Goal: Task Accomplishment & Management: Manage account settings

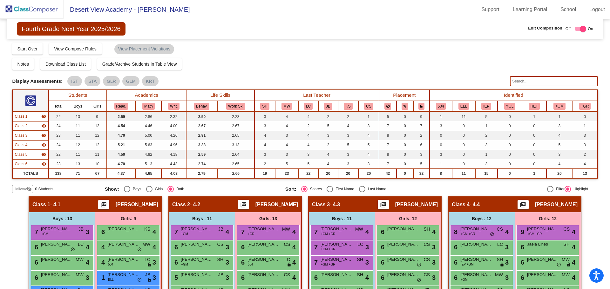
click at [38, 11] on img at bounding box center [31, 9] width 63 height 19
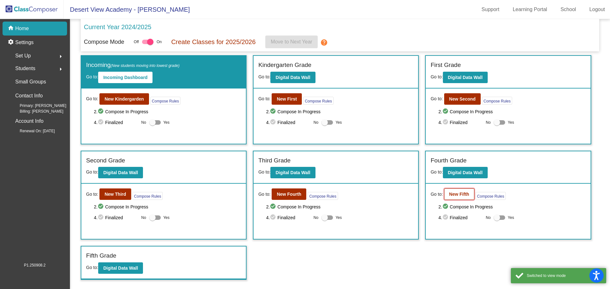
click at [454, 195] on b "New Fifth" at bounding box center [459, 194] width 20 height 5
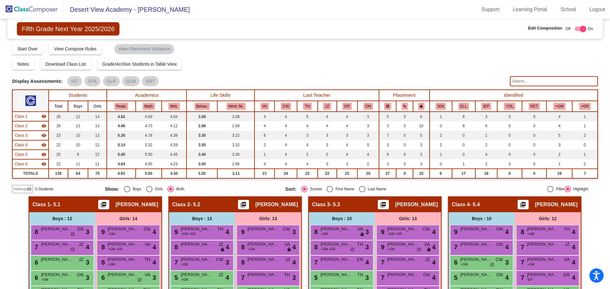
click at [519, 82] on input "text" at bounding box center [554, 81] width 88 height 10
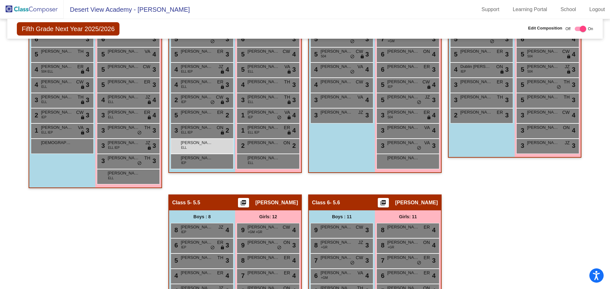
scroll to position [222, 0]
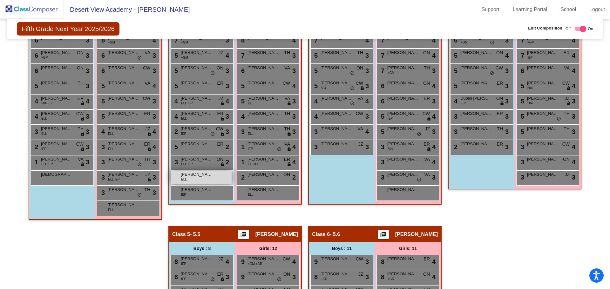
type input "[PERSON_NAME]"
click at [205, 178] on div "[PERSON_NAME] ELL lock do_not_disturb_alt" at bounding box center [201, 177] width 61 height 13
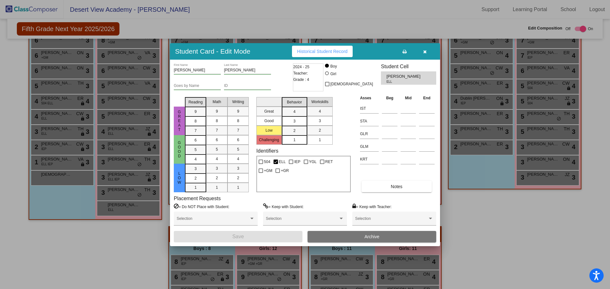
click at [401, 233] on button "Archive" at bounding box center [371, 236] width 129 height 11
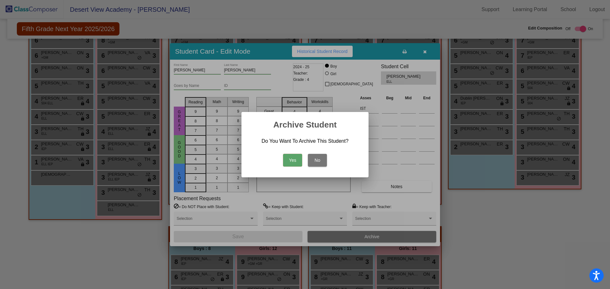
click at [291, 162] on button "Yes" at bounding box center [292, 160] width 19 height 13
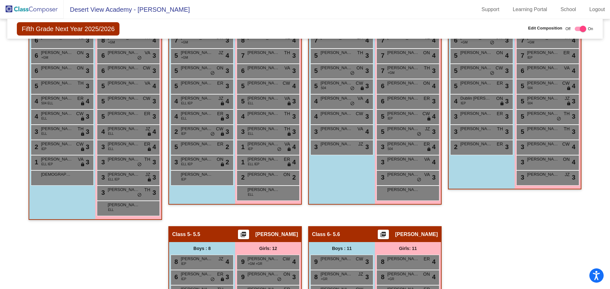
click at [47, 8] on img at bounding box center [31, 9] width 63 height 19
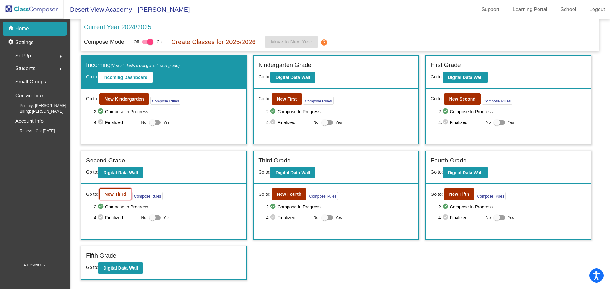
click at [115, 196] on b "New Third" at bounding box center [115, 194] width 22 height 5
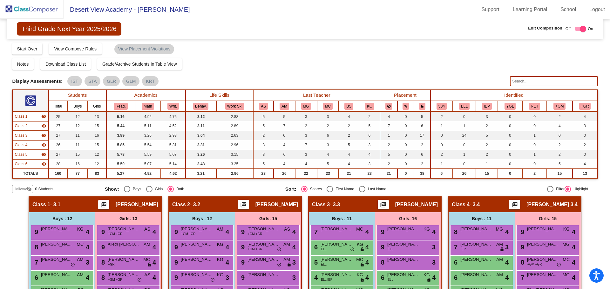
click at [545, 82] on input "text" at bounding box center [554, 81] width 88 height 10
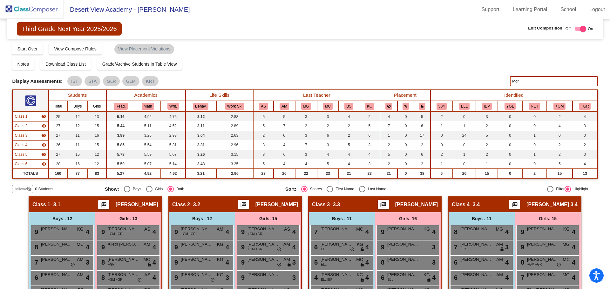
type input "[PERSON_NAME]"
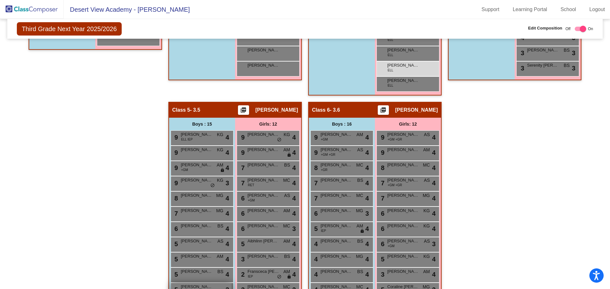
scroll to position [345, 0]
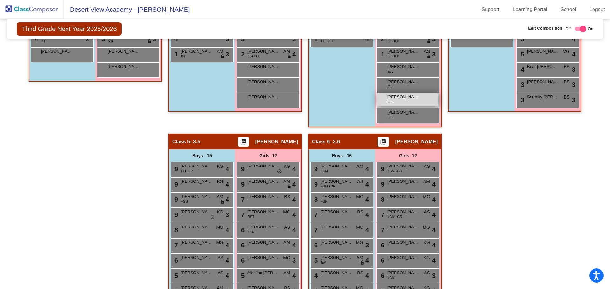
click at [406, 99] on span "[PERSON_NAME]" at bounding box center [403, 97] width 32 height 6
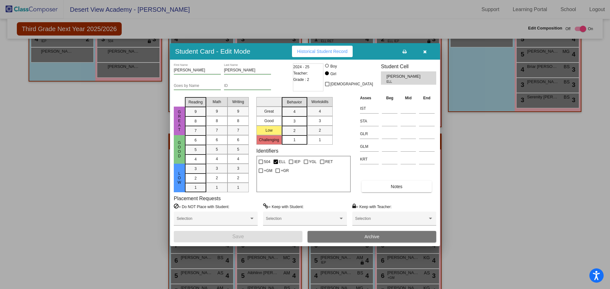
click at [334, 238] on button "Archive" at bounding box center [371, 236] width 129 height 11
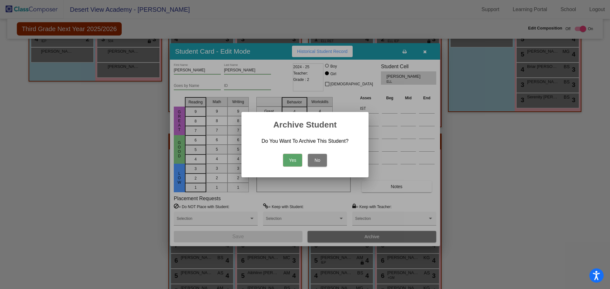
click at [286, 163] on button "Yes" at bounding box center [292, 160] width 19 height 13
